Goal: Use online tool/utility: Utilize a website feature to perform a specific function

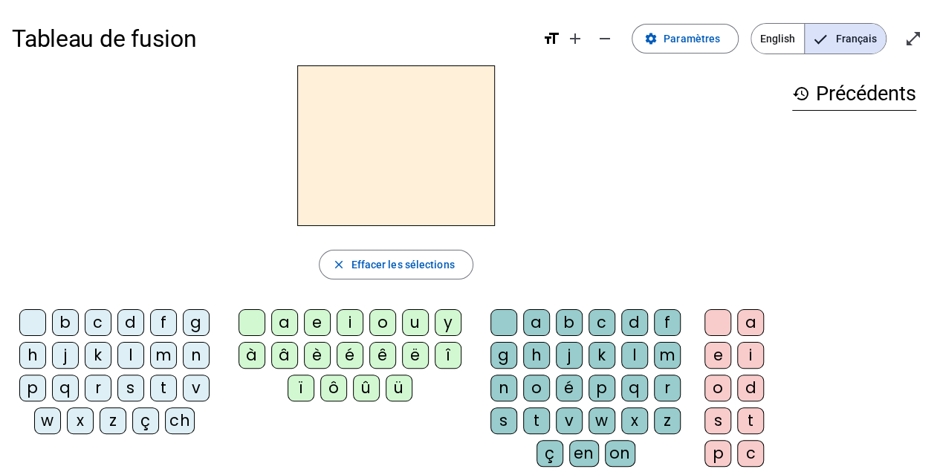
drag, startPoint x: 658, startPoint y: 423, endPoint x: 366, endPoint y: 392, distance: 293.6
click at [366, 392] on div "û" at bounding box center [366, 388] width 27 height 27
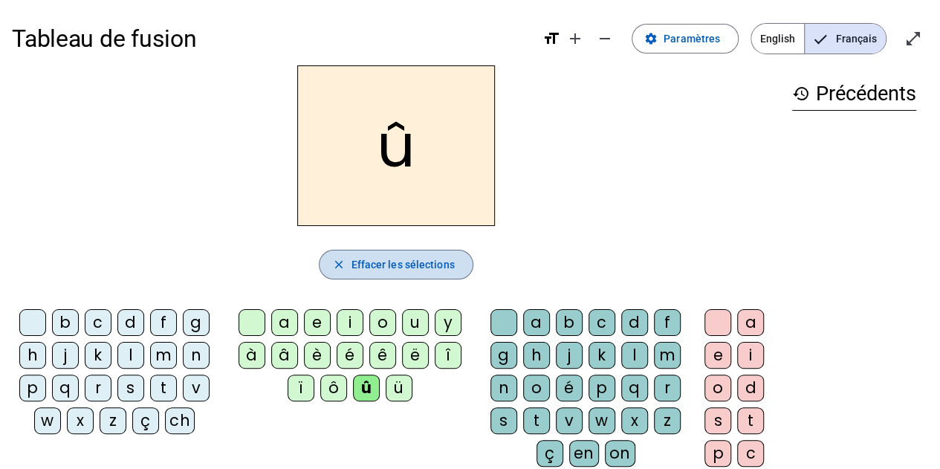
click at [438, 256] on span "Effacer les sélections" at bounding box center [402, 265] width 103 height 18
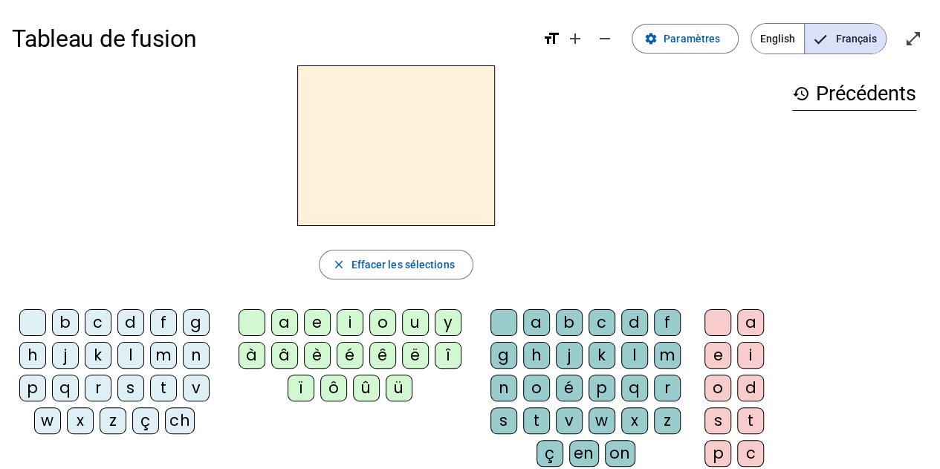
click at [662, 422] on div "z" at bounding box center [667, 420] width 27 height 27
click at [715, 387] on div "o" at bounding box center [717, 388] width 27 height 27
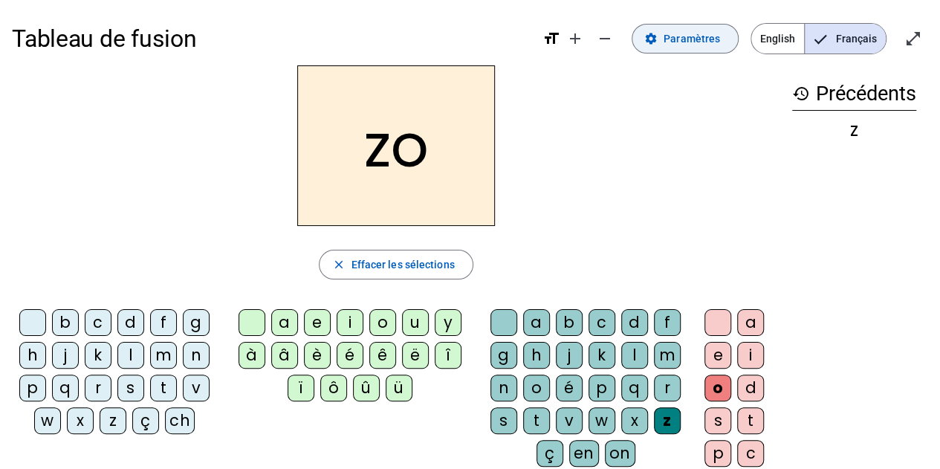
click at [673, 42] on span "Paramètres" at bounding box center [692, 39] width 56 height 18
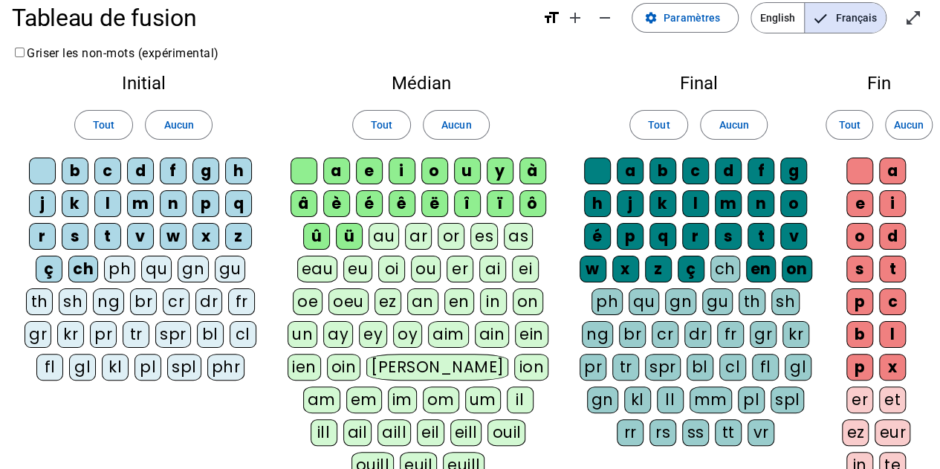
scroll to position [19, 0]
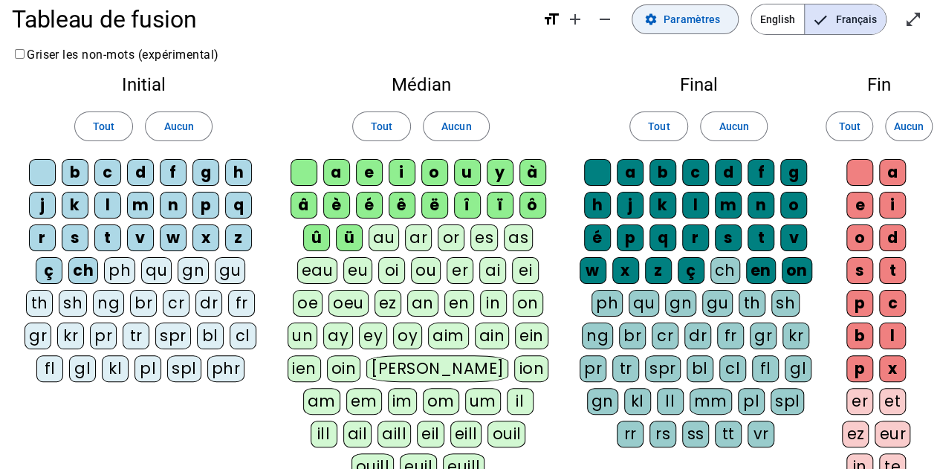
click at [695, 15] on span "Paramètres" at bounding box center [692, 19] width 56 height 18
click at [920, 23] on mat-icon "open_in_full" at bounding box center [913, 19] width 18 height 18
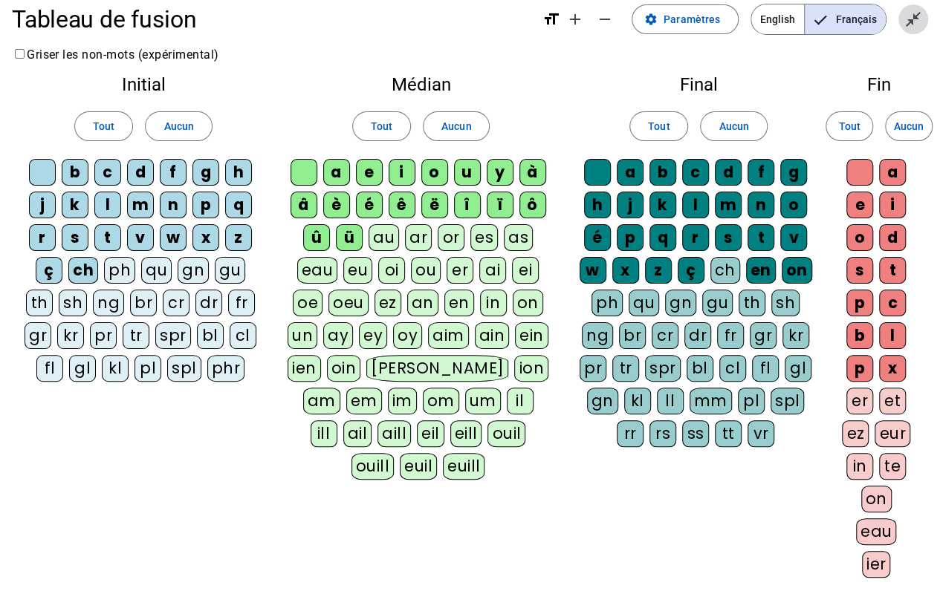
click at [913, 11] on mat-icon "close_fullscreen" at bounding box center [913, 19] width 18 height 18
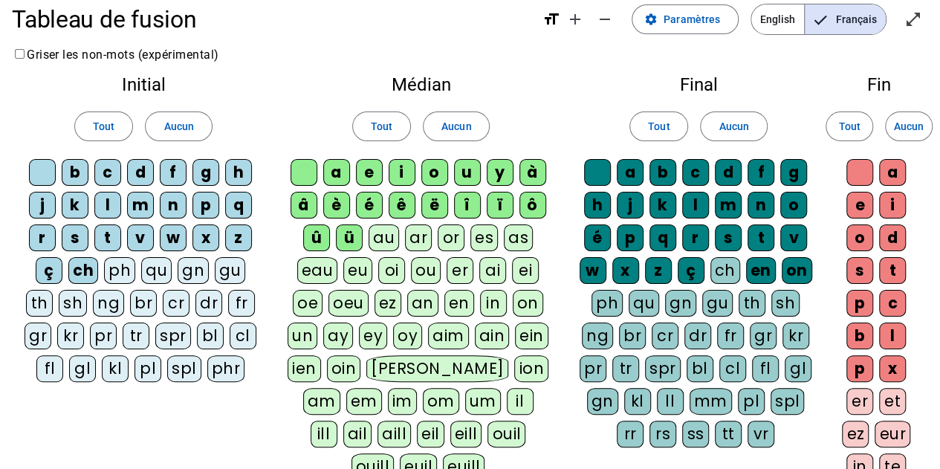
scroll to position [0, 0]
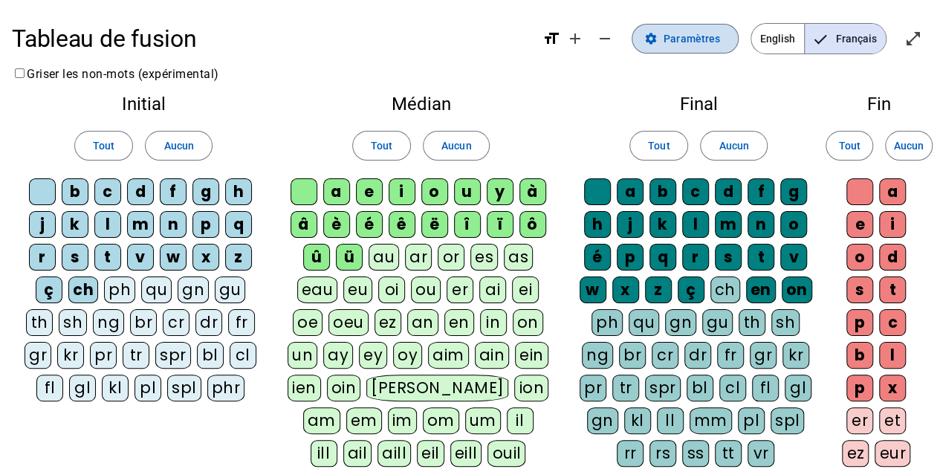
click at [738, 47] on span at bounding box center [685, 39] width 106 height 36
click at [691, 33] on span "Paramètres" at bounding box center [692, 39] width 56 height 18
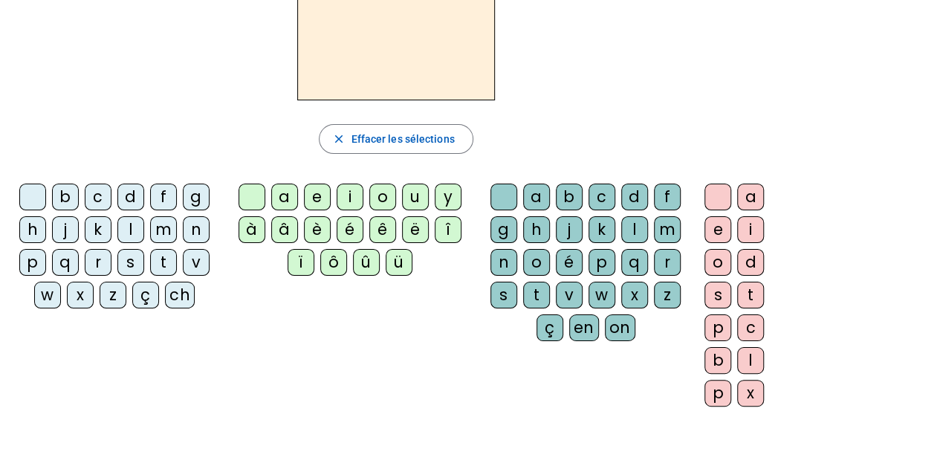
scroll to position [126, 0]
click at [670, 291] on div "z" at bounding box center [667, 294] width 27 height 27
click at [711, 257] on div "o" at bounding box center [717, 261] width 27 height 27
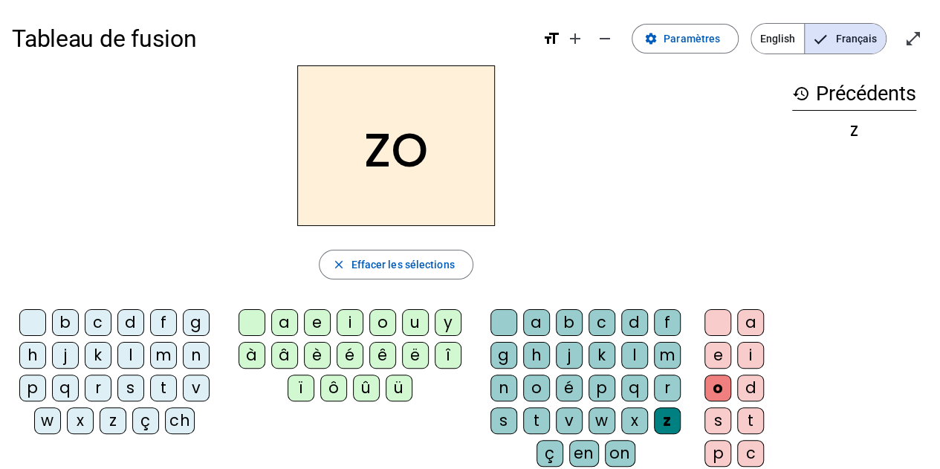
drag, startPoint x: 661, startPoint y: 326, endPoint x: 654, endPoint y: 320, distance: 9.5
click at [654, 320] on div "f" at bounding box center [667, 322] width 27 height 27
click at [638, 319] on div "d" at bounding box center [634, 322] width 27 height 27
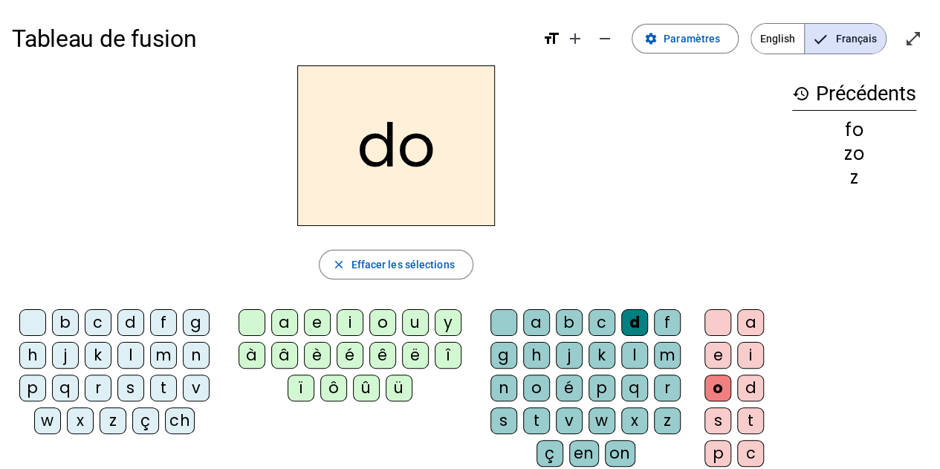
click at [638, 319] on div "d" at bounding box center [634, 322] width 27 height 27
click at [637, 344] on div "l" at bounding box center [634, 355] width 27 height 27
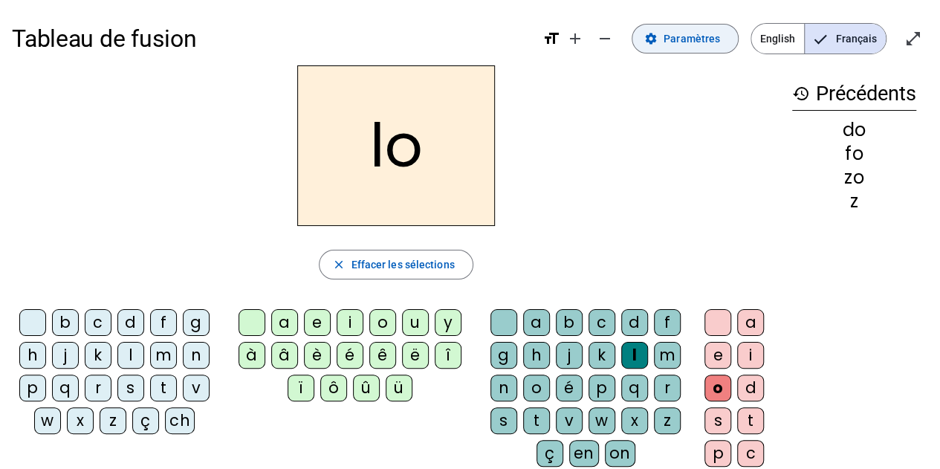
drag, startPoint x: 665, startPoint y: 47, endPoint x: 681, endPoint y: 48, distance: 16.4
click at [681, 48] on span at bounding box center [685, 39] width 106 height 36
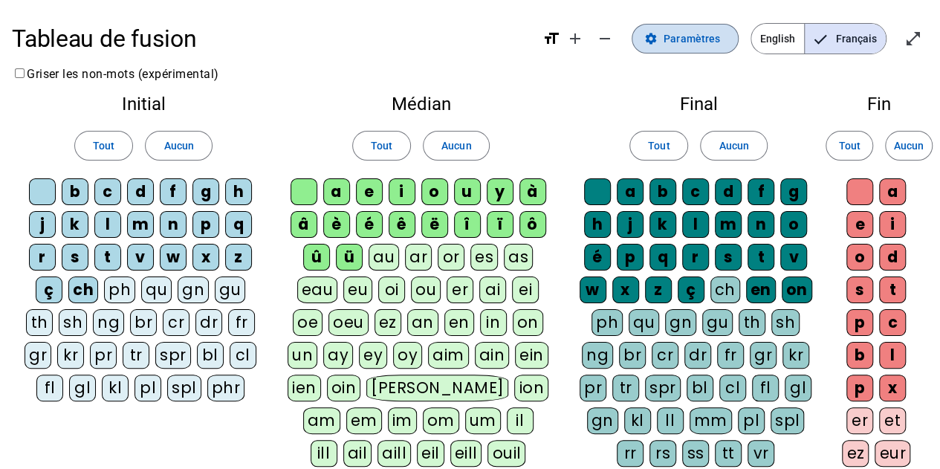
click at [709, 41] on span "Paramètres" at bounding box center [692, 39] width 56 height 18
